Goal: Task Accomplishment & Management: Use online tool/utility

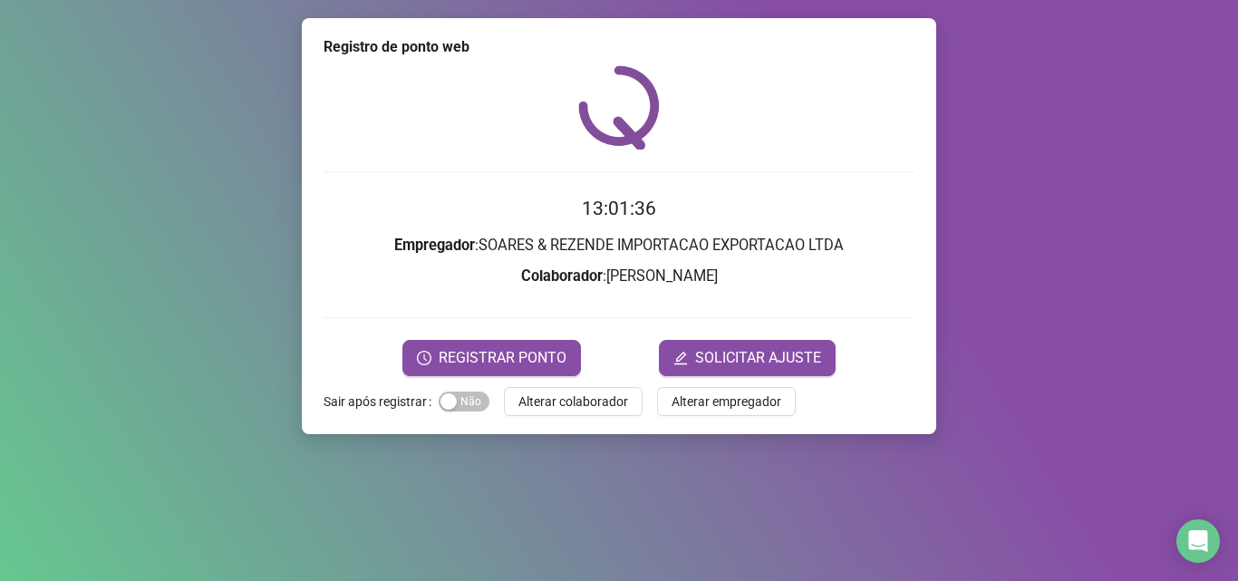
drag, startPoint x: 0, startPoint y: 0, endPoint x: 982, endPoint y: 346, distance: 1041.7
click at [982, 346] on div "Registro de ponto web 13:01:36 Empregador : SOARES & REZENDE IMPORTACAO EXPORTA…" at bounding box center [619, 290] width 1238 height 581
click at [567, 409] on span "Alterar colaborador" at bounding box center [573, 402] width 110 height 20
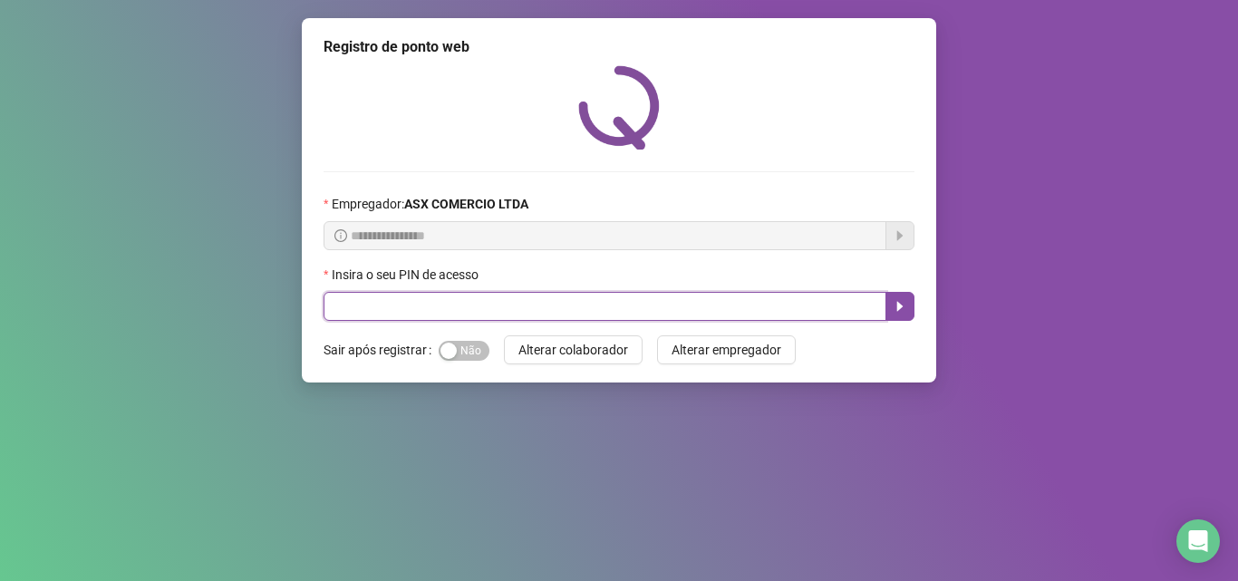
click at [459, 306] on input "text" at bounding box center [605, 306] width 563 height 29
type input "*****"
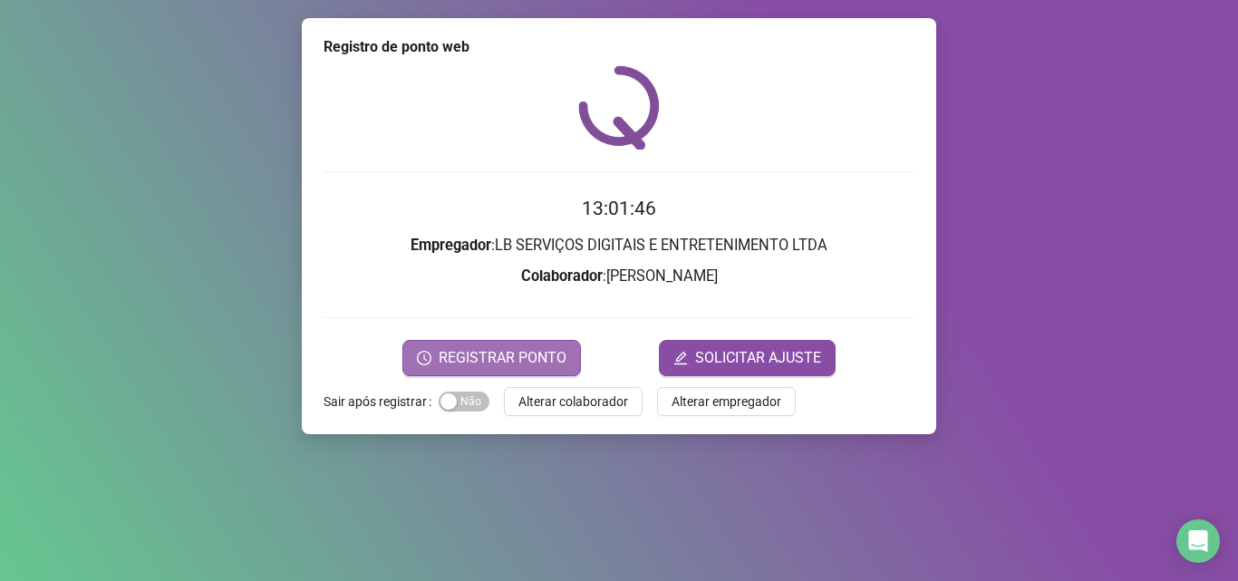
click at [506, 363] on span "REGISTRAR PONTO" at bounding box center [503, 358] width 128 height 22
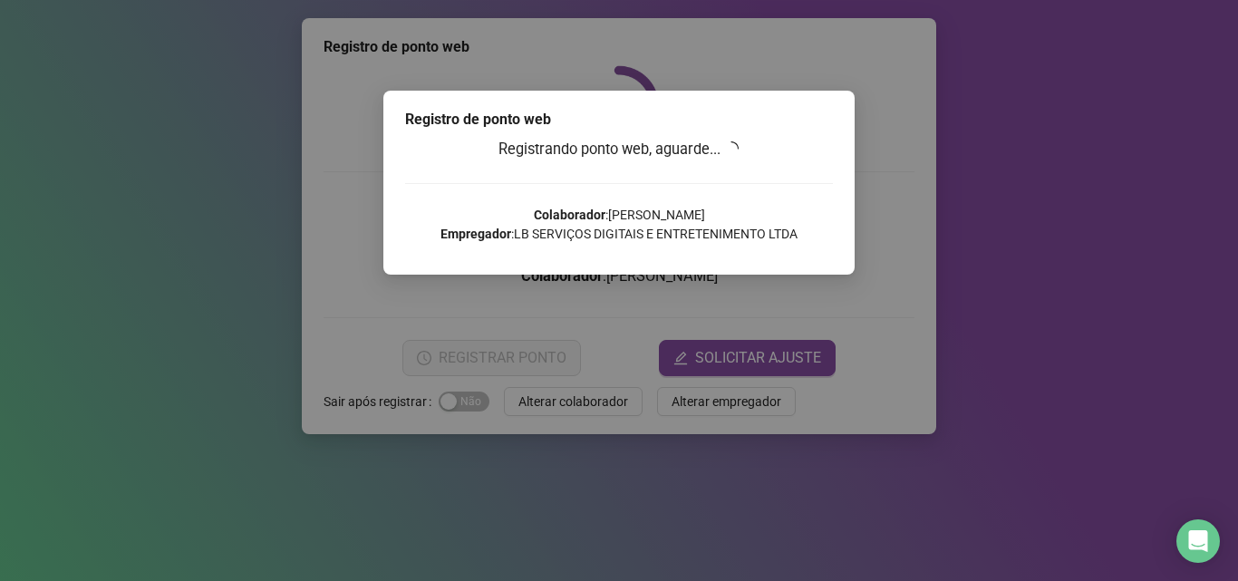
click at [761, 306] on div "Registro de ponto web Registrando ponto web, aguarde... Colaborador : [PERSON_N…" at bounding box center [619, 290] width 1238 height 581
click at [861, 256] on div "Registro de ponto web Registrando ponto web, aguarde... Colaborador : [PERSON_N…" at bounding box center [619, 290] width 1238 height 581
click at [417, 396] on div "Registro de ponto web Registrando ponto web, aguarde... Colaborador : [PERSON_N…" at bounding box center [619, 290] width 1238 height 581
click at [783, 266] on div "Registro de ponto web Registrando ponto web, aguarde... Colaborador : [PERSON_N…" at bounding box center [618, 183] width 471 height 184
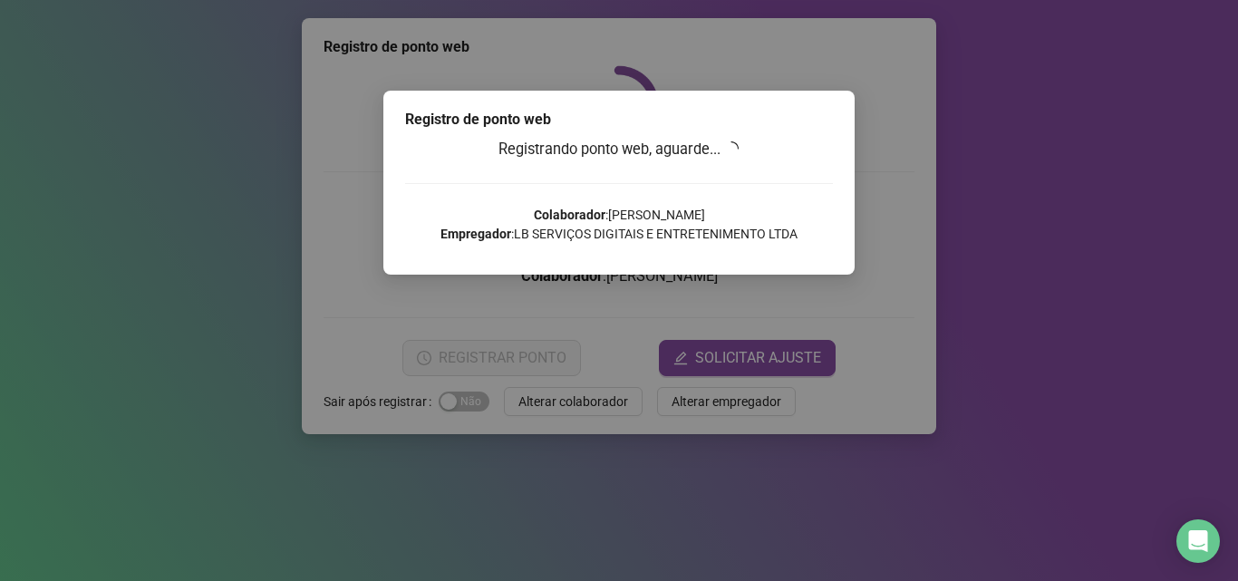
drag, startPoint x: 904, startPoint y: 194, endPoint x: 947, endPoint y: 211, distance: 46.8
click at [924, 198] on div "Registro de ponto web Registrando ponto web, aguarde... Colaborador : [PERSON_N…" at bounding box center [619, 290] width 1238 height 581
click at [1079, 240] on div "Registro de ponto web Registrando ponto web, aguarde... Colaborador : [PERSON_N…" at bounding box center [619, 290] width 1238 height 581
click at [801, 197] on div "Registrando ponto web, aguarde... Colaborador : [PERSON_NAME] Empregador : LB S…" at bounding box center [619, 197] width 428 height 119
click at [606, 227] on p "Colaborador : [PERSON_NAME] Empregador : LB SERVIÇOS DIGITAIS E ENTRETENIMENTO …" at bounding box center [619, 225] width 428 height 38
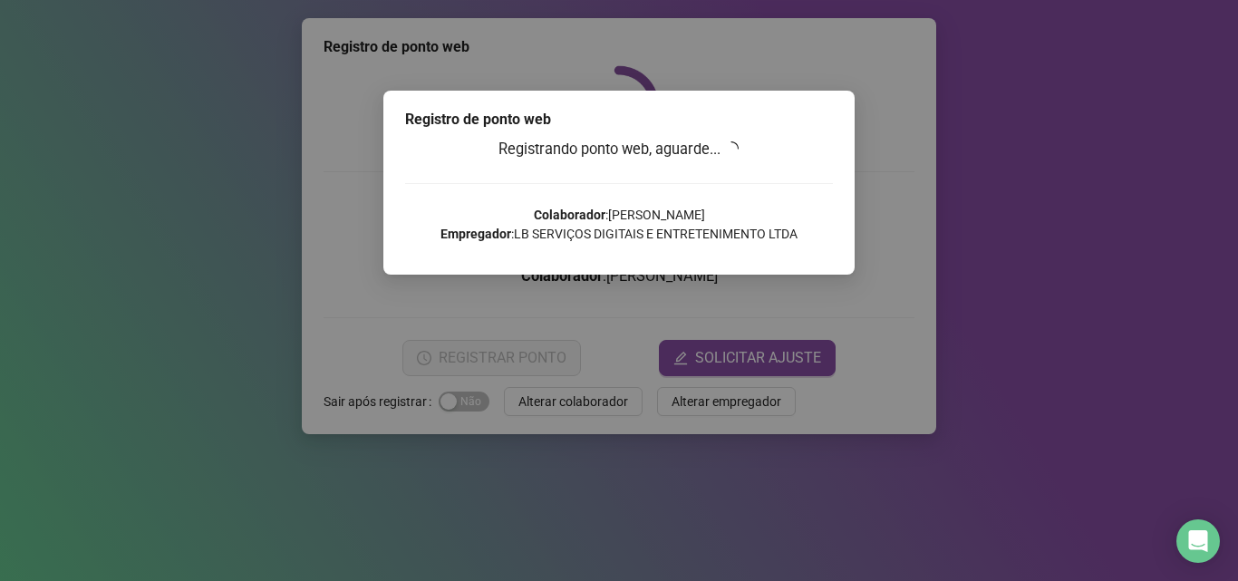
drag, startPoint x: 1003, startPoint y: 265, endPoint x: 1012, endPoint y: 365, distance: 101.0
click at [1012, 365] on div "Registro de ponto web Registrando ponto web, aguarde... Colaborador : [PERSON_N…" at bounding box center [619, 290] width 1238 height 581
click at [888, 340] on div "Registro de ponto web Registrando ponto web, aguarde... Colaborador : [PERSON_N…" at bounding box center [619, 290] width 1238 height 581
click at [854, 252] on div "Registro de ponto web Registrando ponto web, aguarde... Colaborador : [PERSON_N…" at bounding box center [618, 183] width 471 height 184
click at [766, 369] on div "Registro de ponto web Registrando ponto web, aguarde... Colaborador : [PERSON_N…" at bounding box center [619, 290] width 1238 height 581
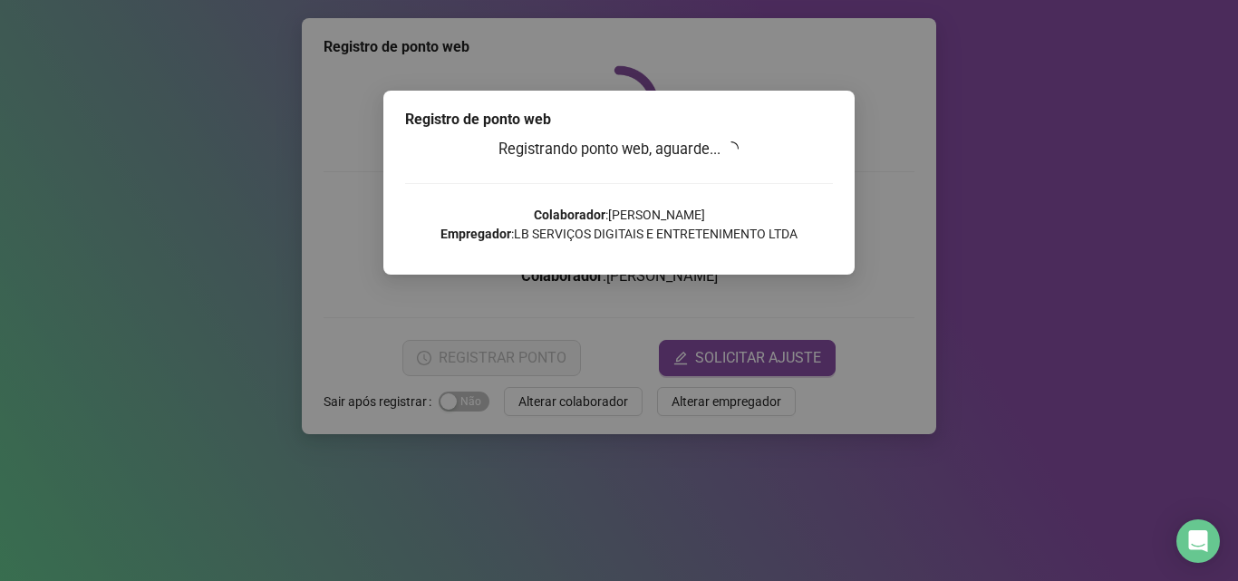
click at [482, 322] on div "Registro de ponto web Registrando ponto web, aguarde... Colaborador : [PERSON_N…" at bounding box center [619, 290] width 1238 height 581
click at [556, 381] on div "Registro de ponto web Registrando ponto web, aguarde... Colaborador : [PERSON_N…" at bounding box center [619, 290] width 1238 height 581
drag, startPoint x: 556, startPoint y: 393, endPoint x: 582, endPoint y: 316, distance: 81.1
click at [558, 383] on div "Registro de ponto web Registrando ponto web, aguarde... Colaborador : [PERSON_N…" at bounding box center [619, 290] width 1238 height 581
drag, startPoint x: 607, startPoint y: 272, endPoint x: 677, endPoint y: 211, distance: 92.5
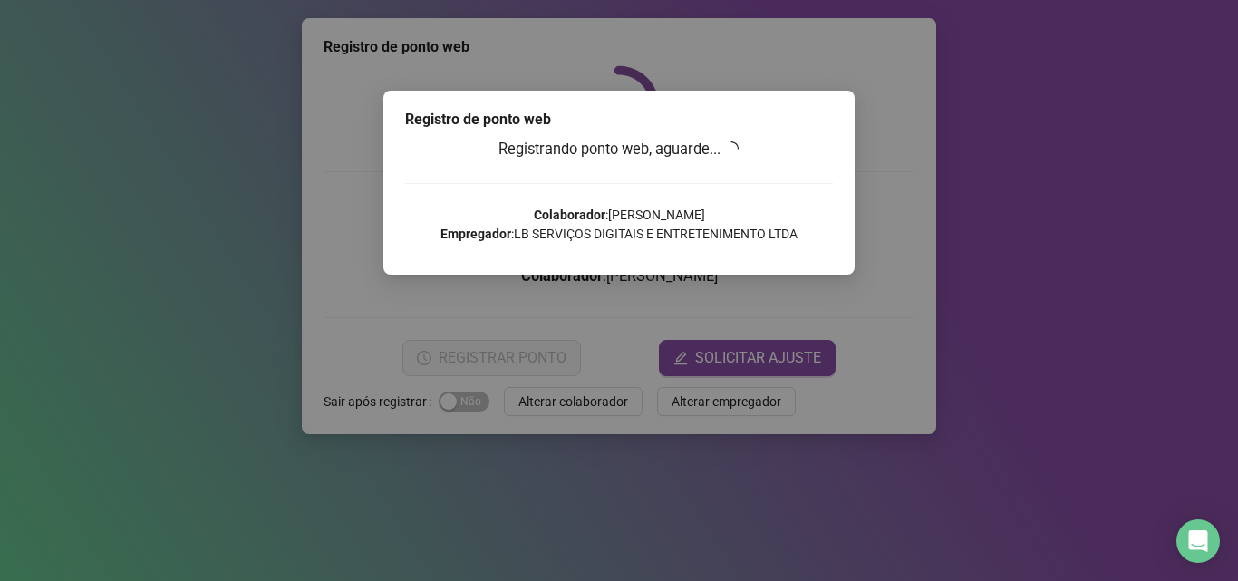
click at [610, 269] on div "Registro de ponto web Registrando ponto web, aguarde... Colaborador : [PERSON_N…" at bounding box center [618, 183] width 471 height 184
drag, startPoint x: 677, startPoint y: 211, endPoint x: 805, endPoint y: 193, distance: 129.1
click at [792, 198] on div "Registrando ponto web, aguarde... Colaborador : [PERSON_NAME] Empregador : LB S…" at bounding box center [619, 197] width 428 height 119
click at [810, 192] on div "Registrando ponto web, aguarde... Colaborador : [PERSON_NAME] Empregador : LB S…" at bounding box center [619, 197] width 428 height 119
click at [834, 227] on div "Registro de ponto web Registrando ponto web, aguarde... Colaborador : [PERSON_N…" at bounding box center [618, 183] width 471 height 184
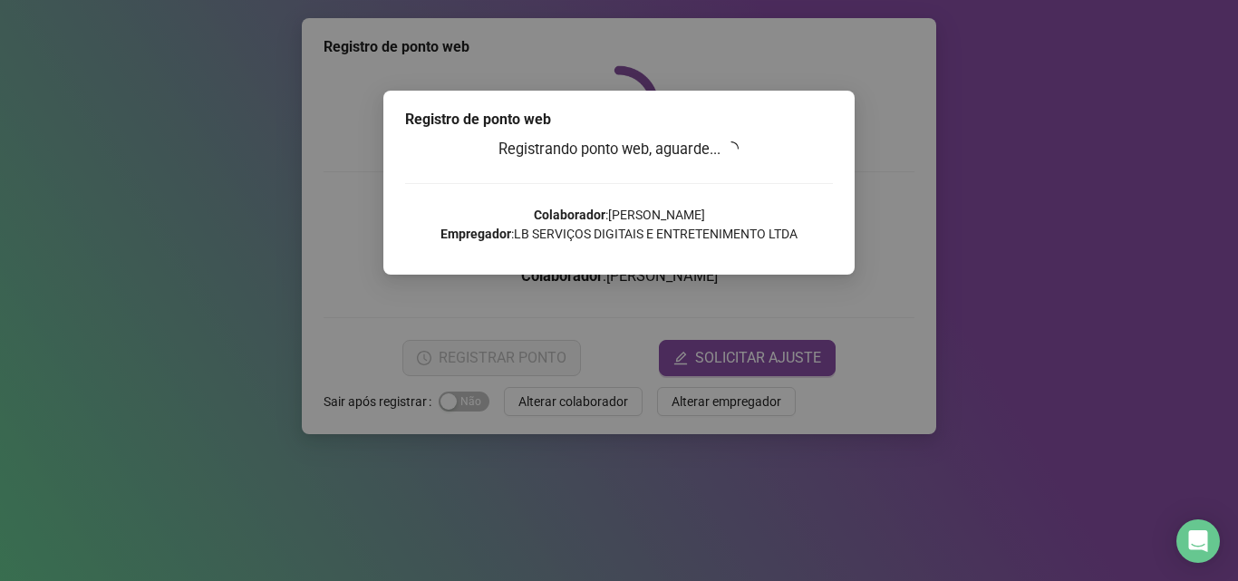
click at [834, 237] on div "Registro de ponto web Registrando ponto web, aguarde... Colaborador : [PERSON_N…" at bounding box center [618, 183] width 471 height 184
click at [855, 200] on div "Registro de ponto web Registrando ponto web, aguarde... Colaborador : [PERSON_N…" at bounding box center [619, 290] width 1238 height 581
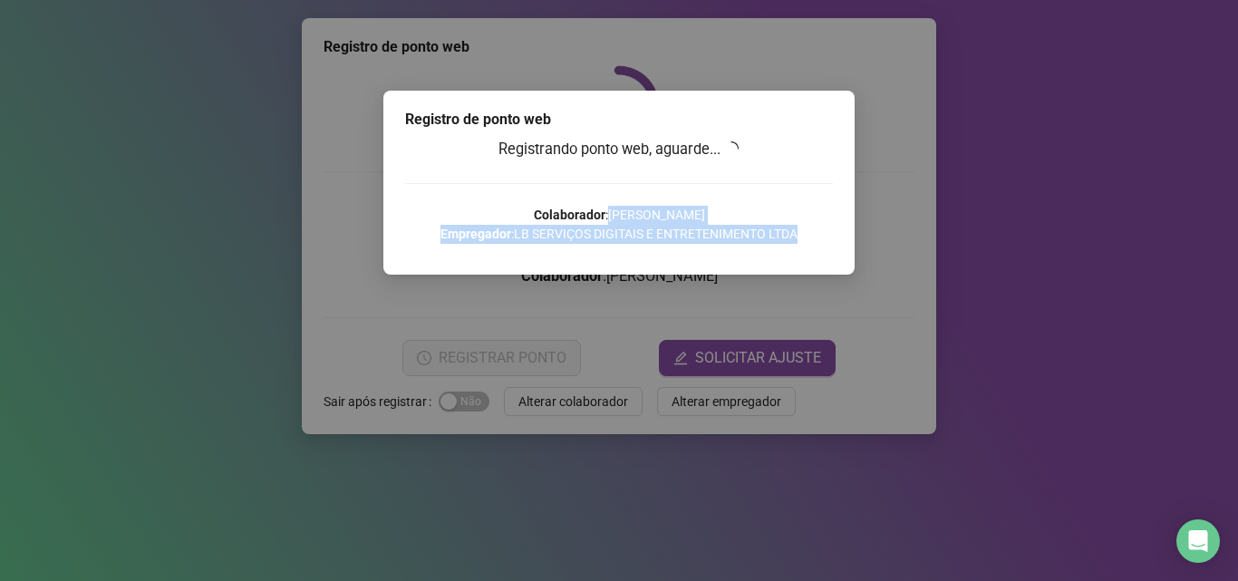
drag, startPoint x: 856, startPoint y: 210, endPoint x: 875, endPoint y: 277, distance: 69.7
click at [875, 277] on div "Registro de ponto web Registrando ponto web, aguarde... Colaborador : [PERSON_N…" at bounding box center [619, 290] width 1238 height 581
click at [875, 274] on div "Registro de ponto web Registrando ponto web, aguarde... Colaborador : [PERSON_N…" at bounding box center [619, 290] width 1238 height 581
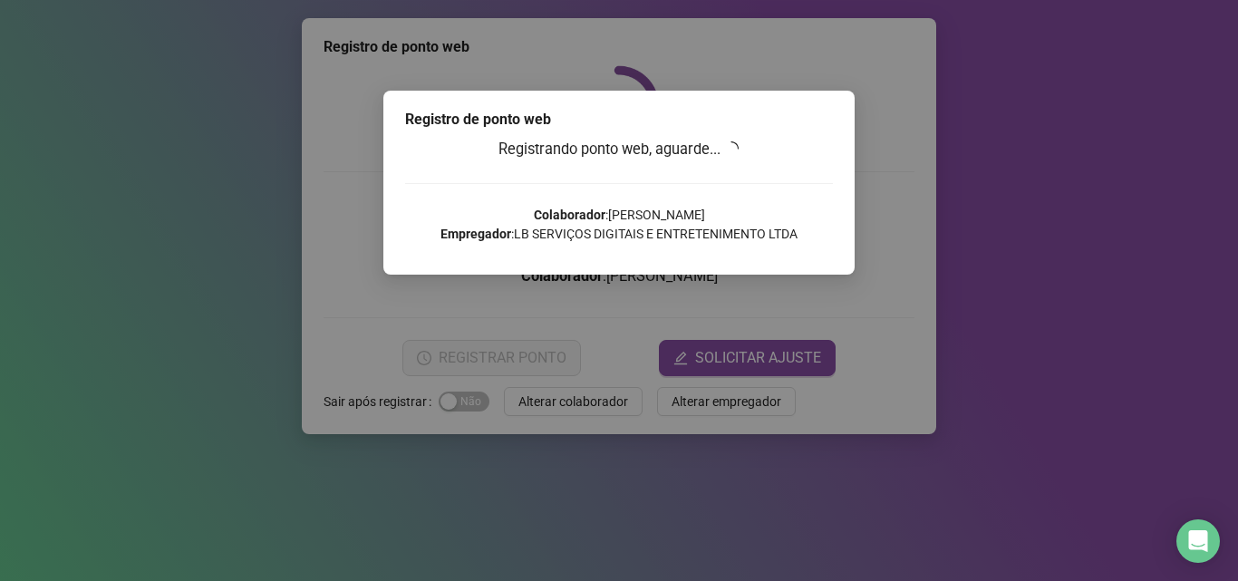
click at [820, 193] on div "Registrando ponto web, aguarde... Colaborador : [PERSON_NAME] Empregador : LB S…" at bounding box center [619, 197] width 428 height 119
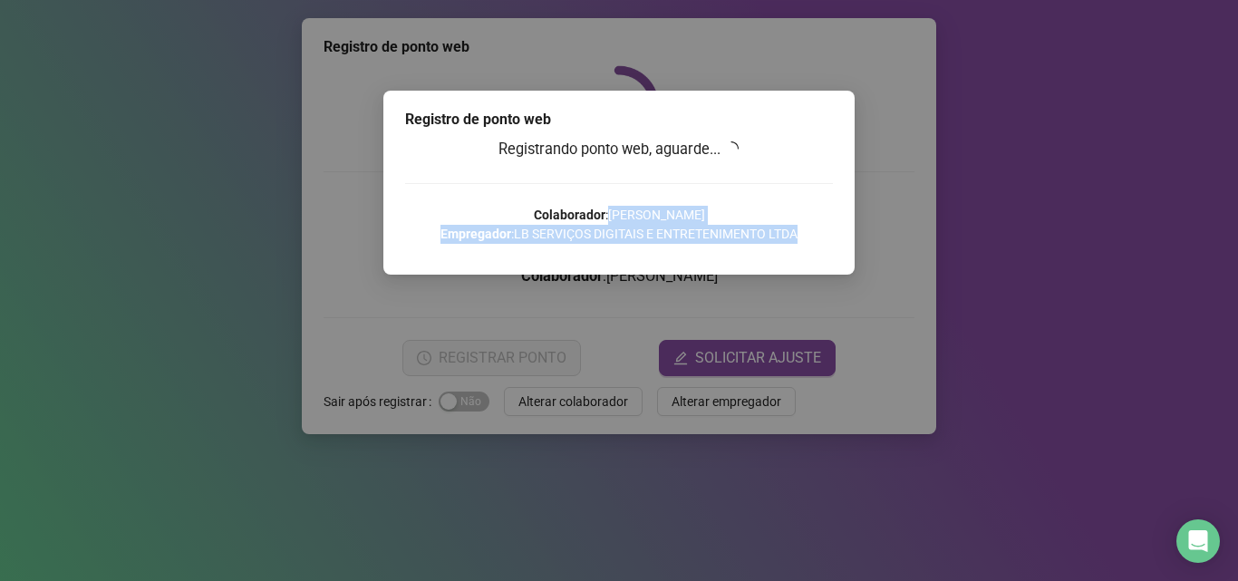
click at [821, 249] on div "Registrando ponto web, aguarde... Colaborador : [PERSON_NAME] Empregador : LB S…" at bounding box center [619, 197] width 428 height 119
click at [824, 261] on div "Registro de ponto web Registrando ponto web, aguarde... Colaborador : [PERSON_N…" at bounding box center [618, 183] width 471 height 184
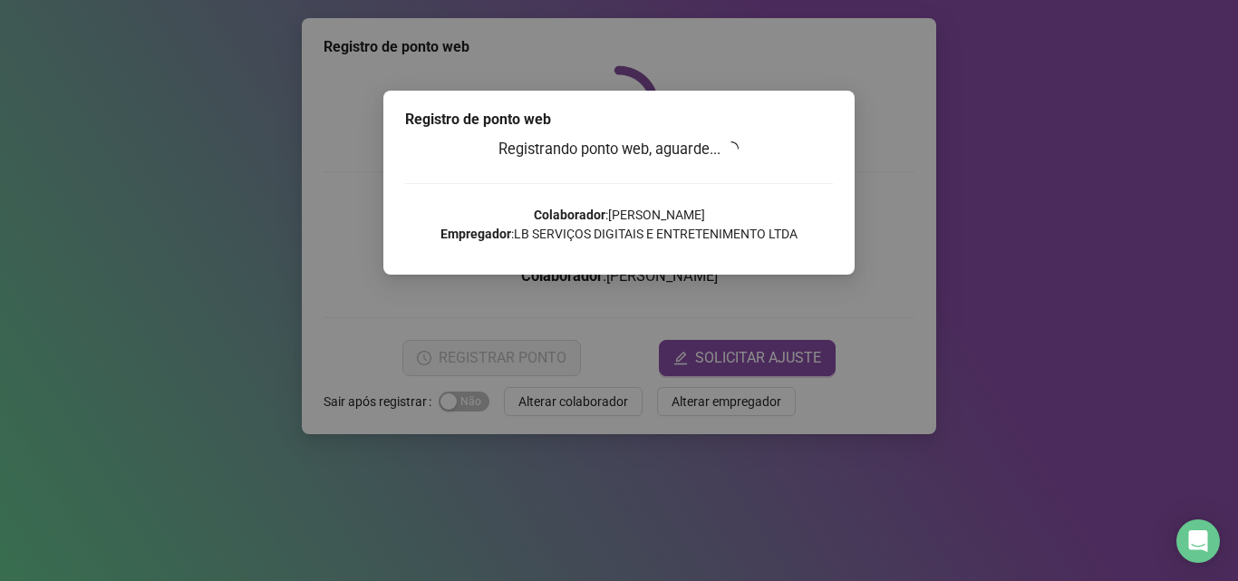
click at [832, 251] on div "Registrando ponto web, aguarde... Colaborador : [PERSON_NAME] Empregador : LB S…" at bounding box center [619, 197] width 428 height 119
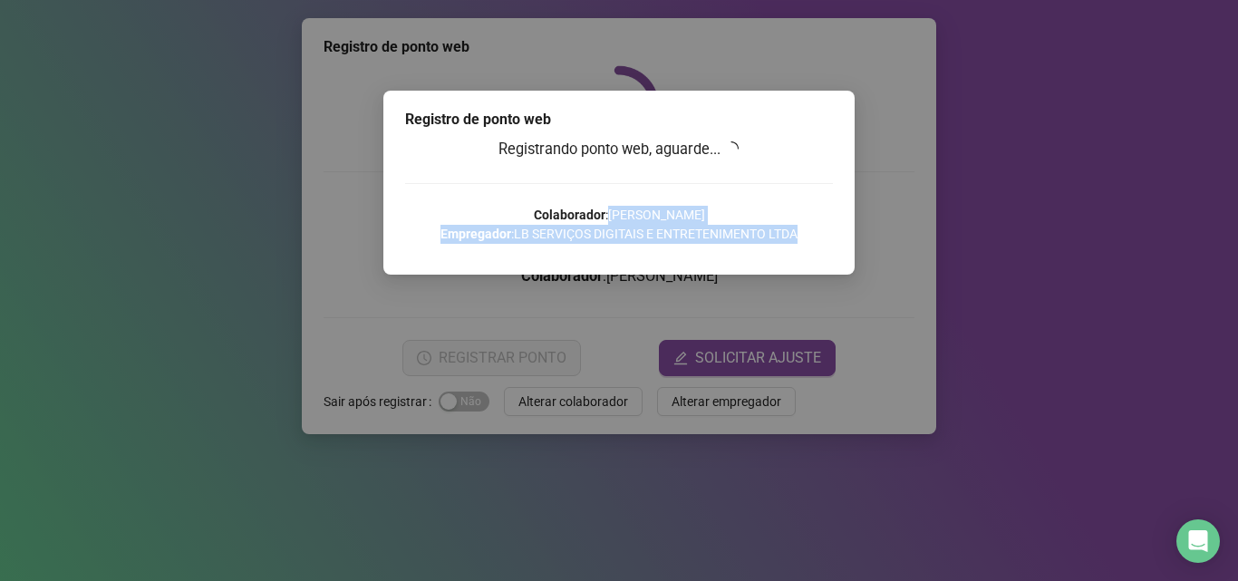
click at [930, 224] on div "Registro de ponto web Registrando ponto web, aguarde... Colaborador : [PERSON_N…" at bounding box center [619, 290] width 1238 height 581
click at [911, 264] on div "Registro de ponto web Registrando ponto web, aguarde... Colaborador : [PERSON_N…" at bounding box center [619, 290] width 1238 height 581
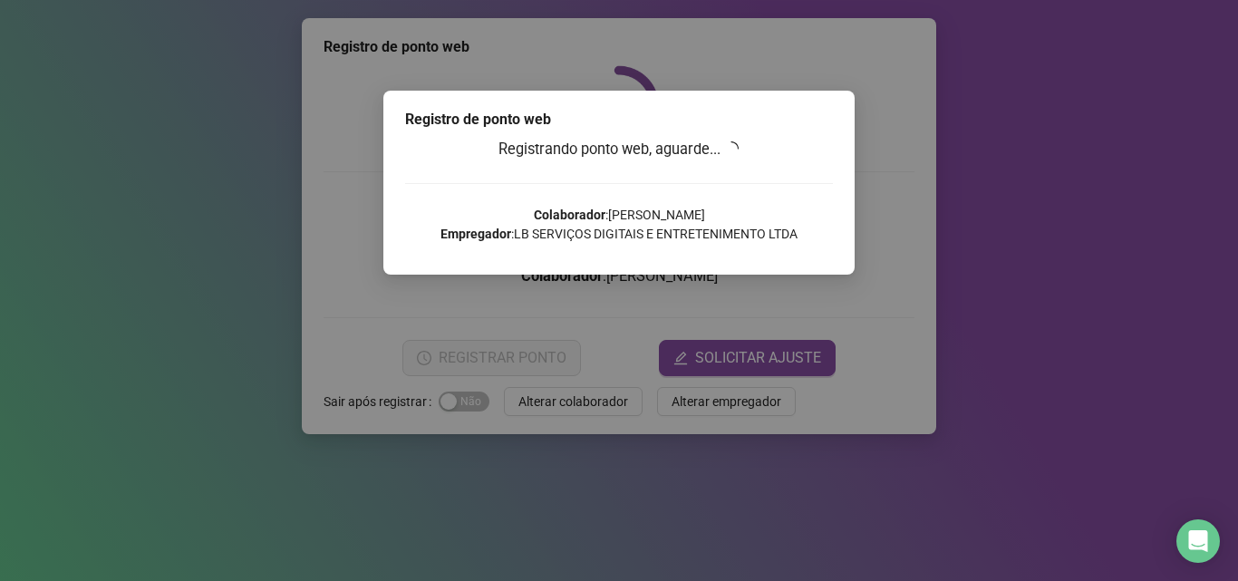
click at [842, 358] on div "Registro de ponto web Registrando ponto web, aguarde... Colaborador : [PERSON_N…" at bounding box center [619, 290] width 1238 height 581
click at [800, 190] on div "Registrando ponto web, aguarde... Colaborador : [PERSON_NAME] Empregador : LB S…" at bounding box center [619, 197] width 428 height 119
click at [982, 357] on div "Registro de ponto web Registrando ponto web, aguarde... Colaborador : [PERSON_N…" at bounding box center [619, 290] width 1238 height 581
click at [818, 231] on p "Colaborador : [PERSON_NAME] Empregador : LB SERVIÇOS DIGITAIS E ENTRETENIMENTO …" at bounding box center [619, 225] width 428 height 38
click at [818, 256] on div "Registrando ponto web, aguarde... Colaborador : [PERSON_NAME] Empregador : LB S…" at bounding box center [619, 197] width 428 height 119
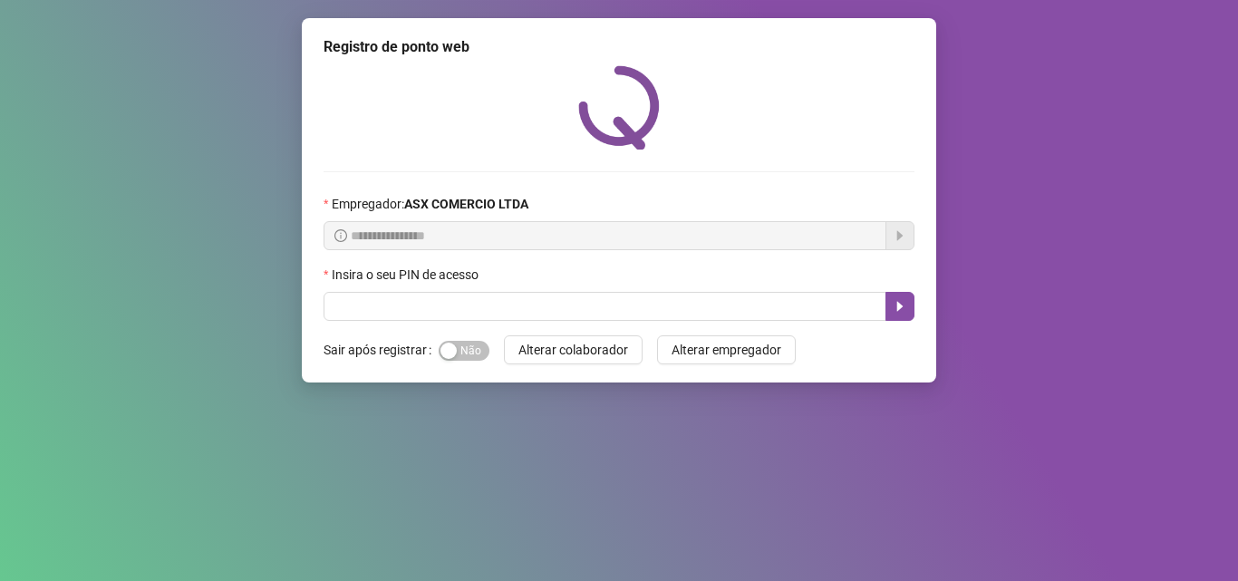
drag, startPoint x: 457, startPoint y: 285, endPoint x: 376, endPoint y: 335, distance: 94.8
click at [449, 296] on div "Insira o seu PIN de acesso" at bounding box center [619, 293] width 591 height 56
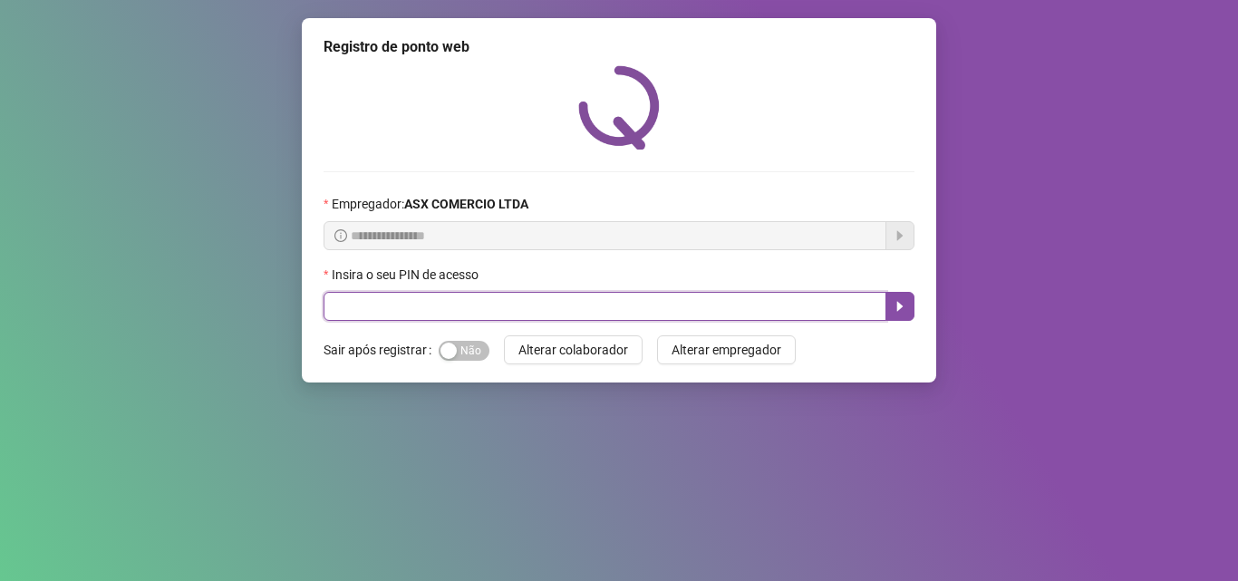
click at [369, 305] on input "text" at bounding box center [605, 306] width 563 height 29
type input "*****"
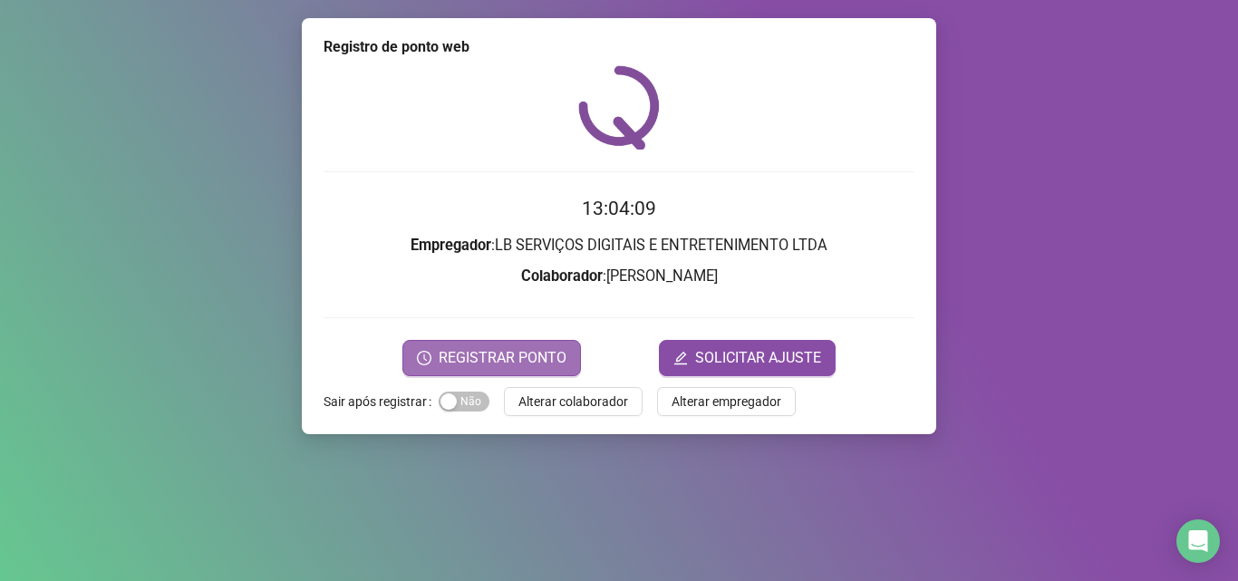
click at [524, 347] on span "REGISTRAR PONTO" at bounding box center [503, 358] width 128 height 22
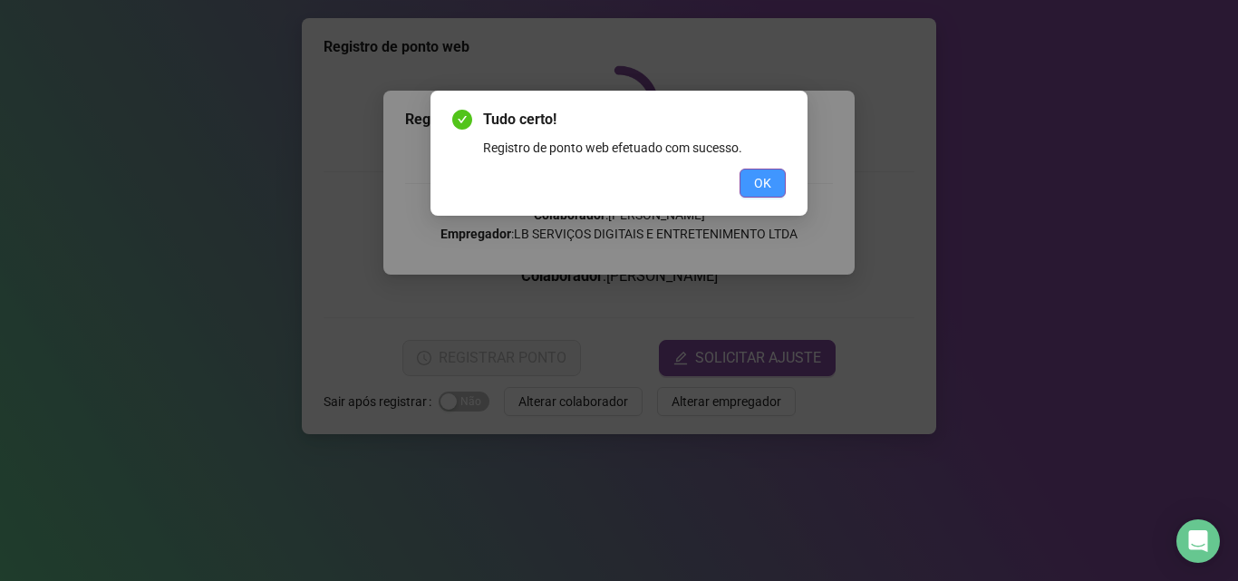
click at [758, 172] on button "OK" at bounding box center [763, 183] width 46 height 29
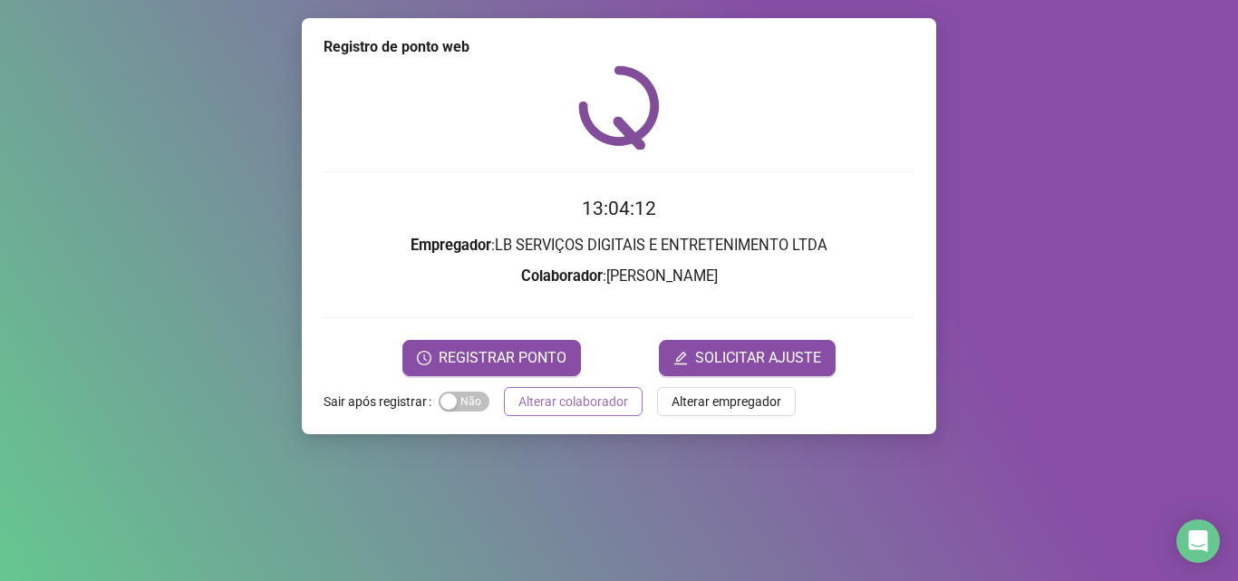
click at [602, 406] on span "Alterar colaborador" at bounding box center [573, 402] width 110 height 20
